Goal: Task Accomplishment & Management: Use online tool/utility

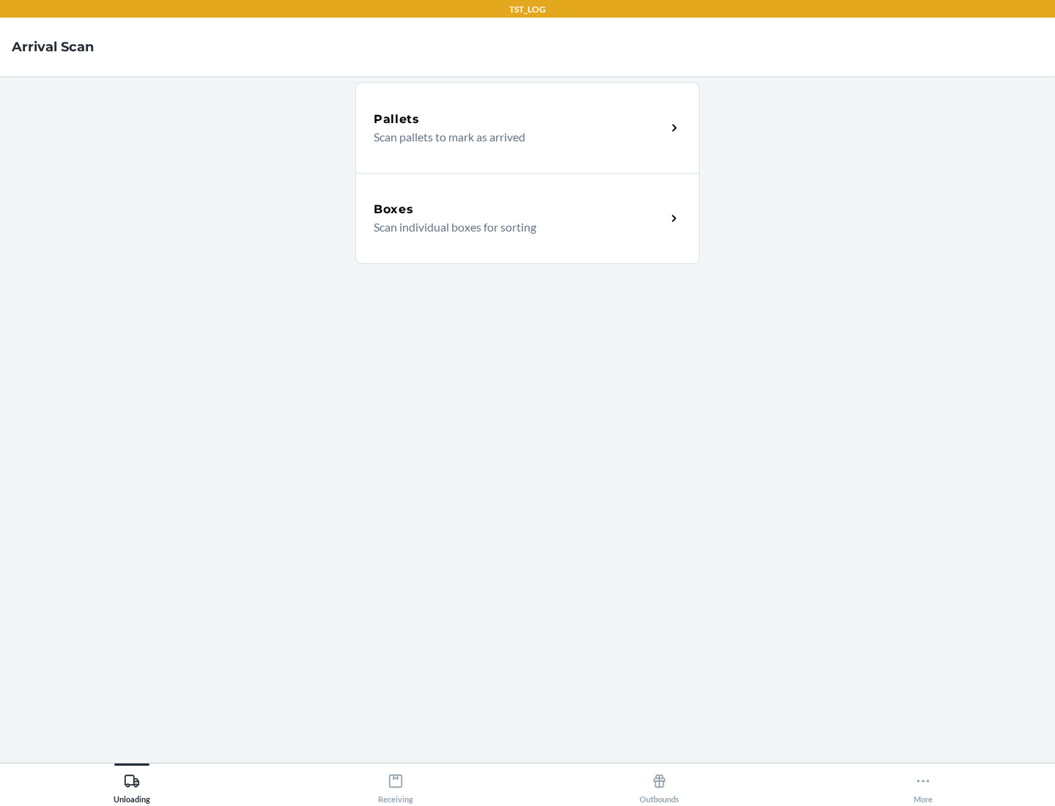
click at [519, 210] on div "Boxes" at bounding box center [520, 210] width 292 height 18
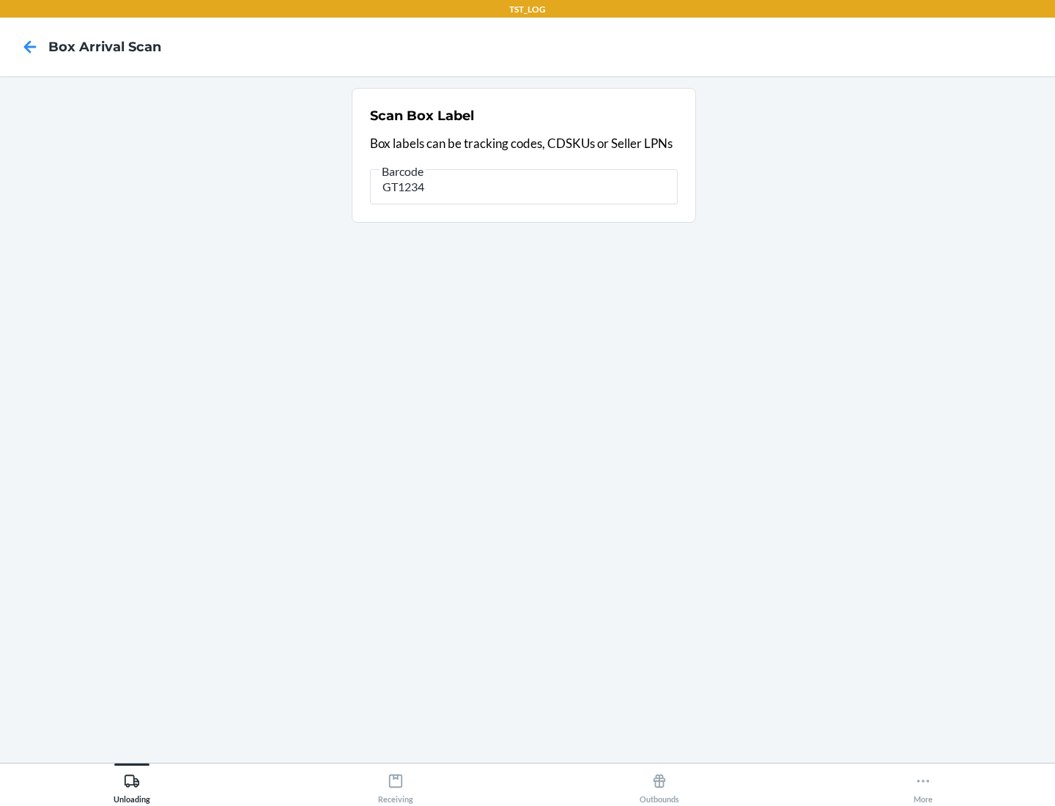
type input "GT1234"
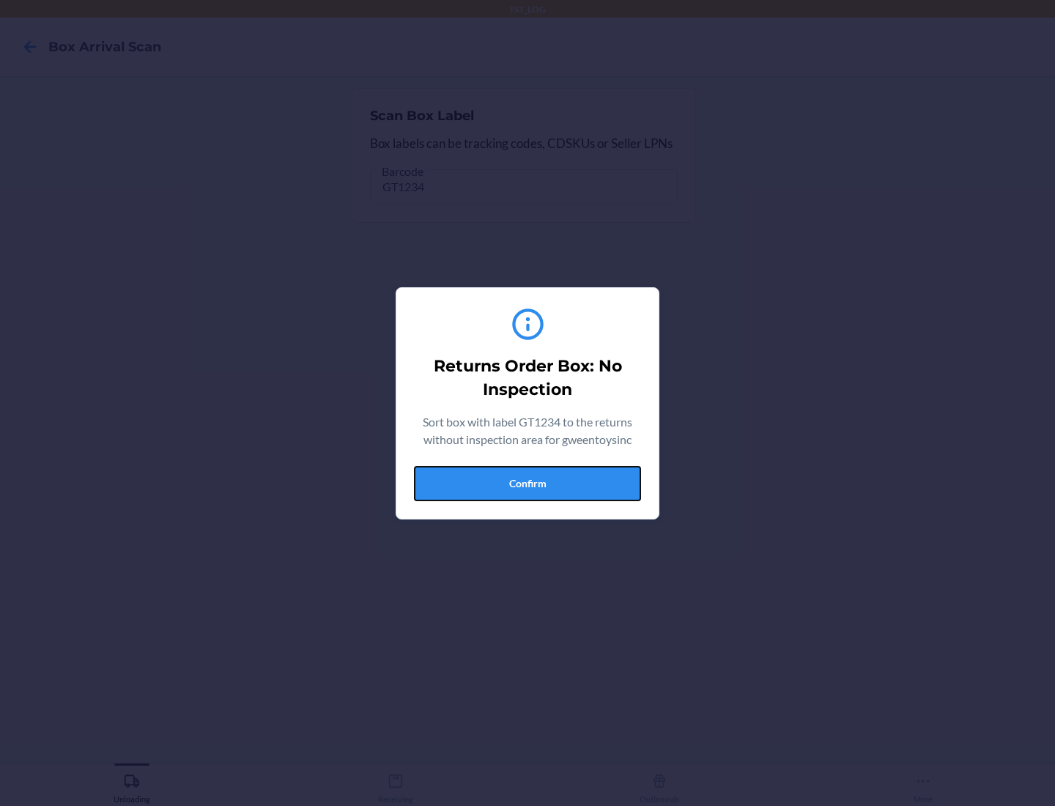
click at [527, 483] on button "Confirm" at bounding box center [527, 483] width 227 height 35
